Goal: Task Accomplishment & Management: Use online tool/utility

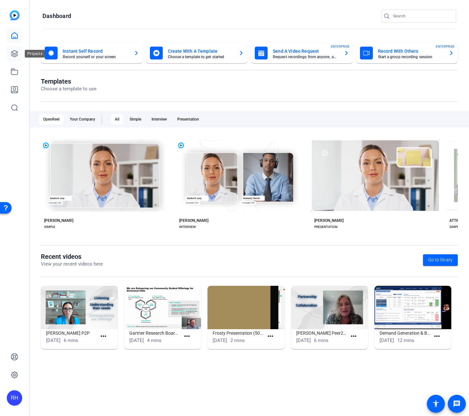
click at [15, 54] on icon at bounding box center [15, 54] width 8 height 8
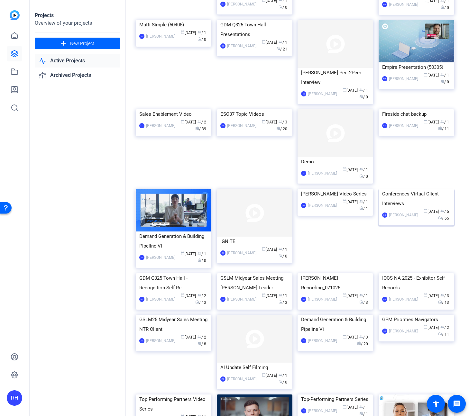
scroll to position [631, 0]
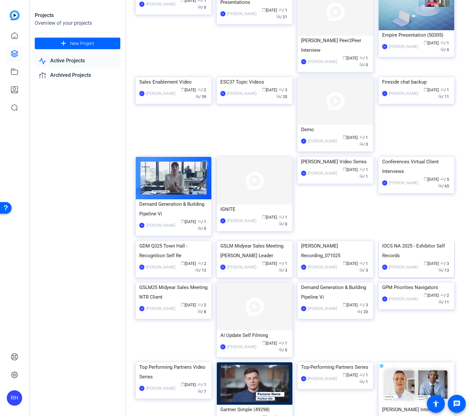
click at [411, 241] on img at bounding box center [417, 241] width 76 height 0
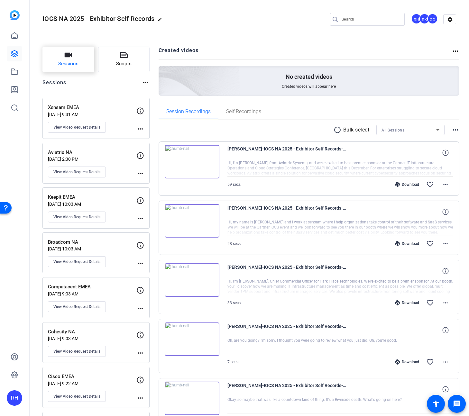
click at [61, 59] on button "Sessions" at bounding box center [68, 60] width 52 height 26
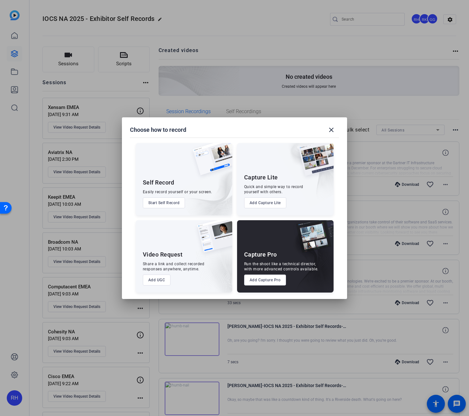
click at [157, 282] on button "Add UGC" at bounding box center [157, 280] width 28 height 11
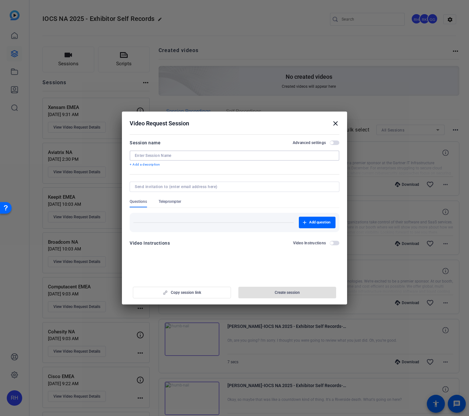
click at [175, 154] on input at bounding box center [235, 155] width 200 height 5
type input "Microsoft NA"
click at [275, 293] on span "Create session" at bounding box center [287, 292] width 25 height 5
click at [201, 292] on button "Copy session link" at bounding box center [182, 293] width 98 height 12
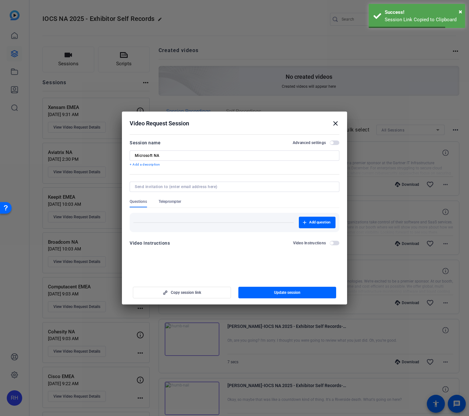
click at [334, 122] on mat-icon "close" at bounding box center [336, 124] width 8 height 8
